Goal: Task Accomplishment & Management: Manage account settings

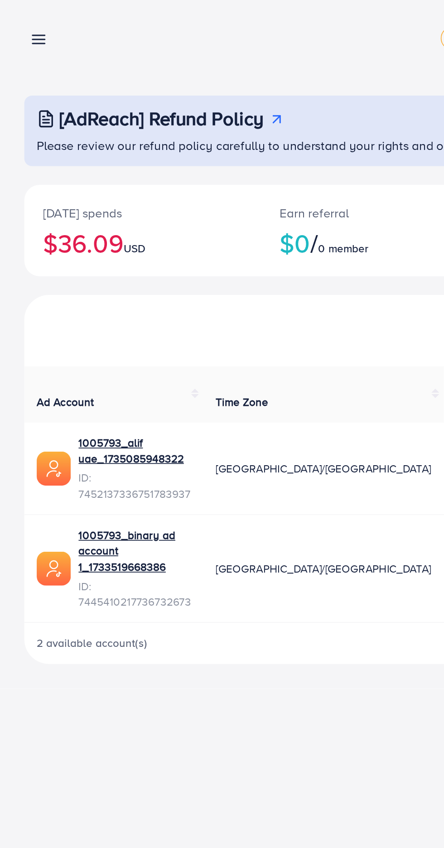
click at [25, 24] on line at bounding box center [22, 24] width 7 height 0
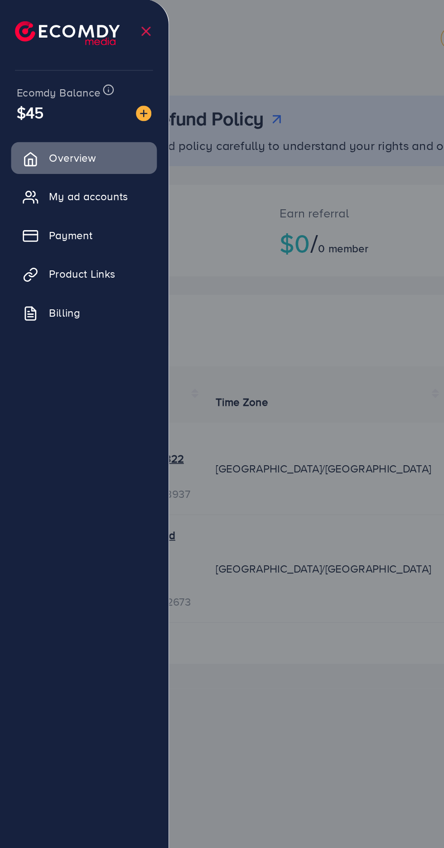
click at [57, 118] on span "My ad accounts" at bounding box center [52, 115] width 46 height 9
